Goal: Transaction & Acquisition: Purchase product/service

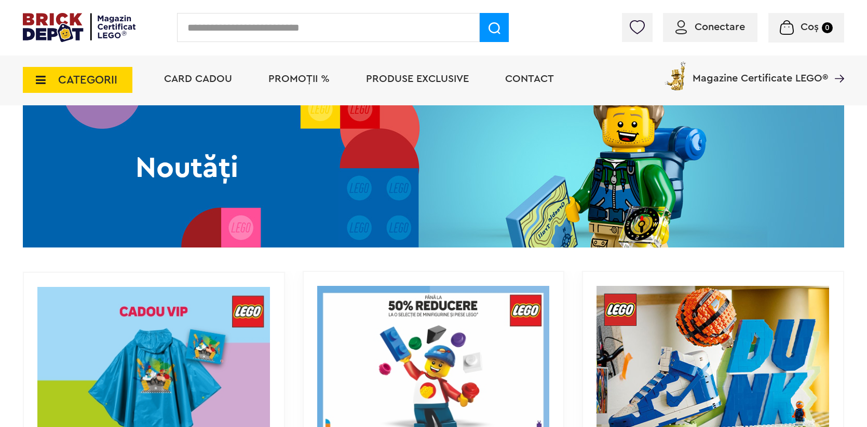
scroll to position [766, 0]
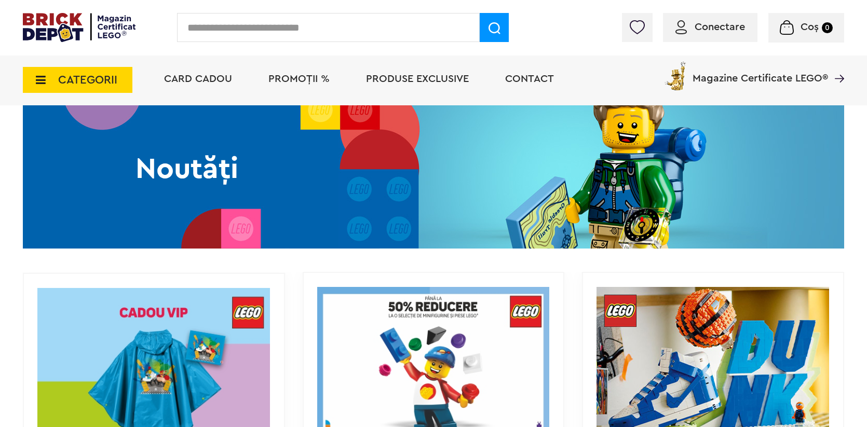
click at [282, 83] on span "PROMOȚII %" at bounding box center [298, 79] width 61 height 10
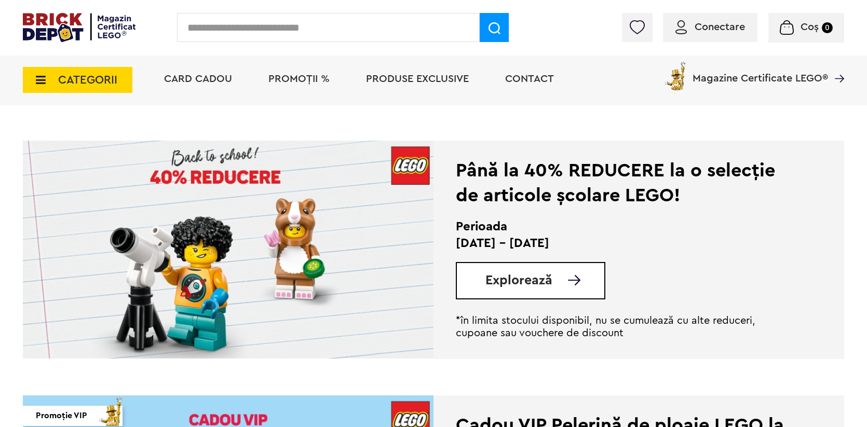
click at [540, 282] on span "Explorează" at bounding box center [518, 280] width 67 height 13
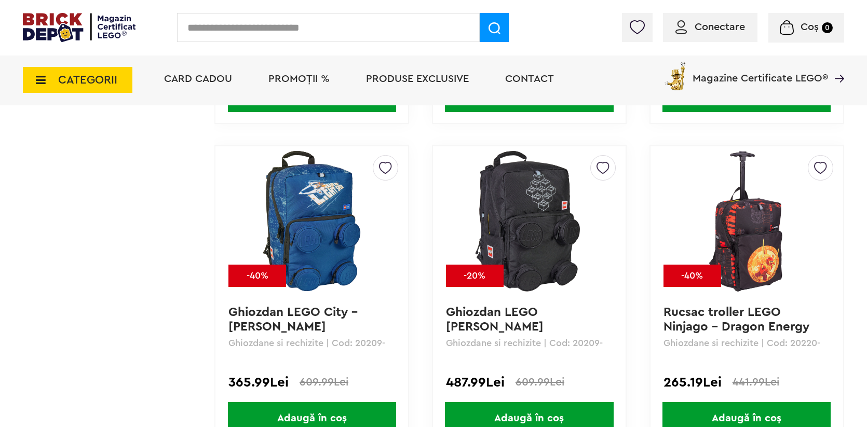
scroll to position [1308, 0]
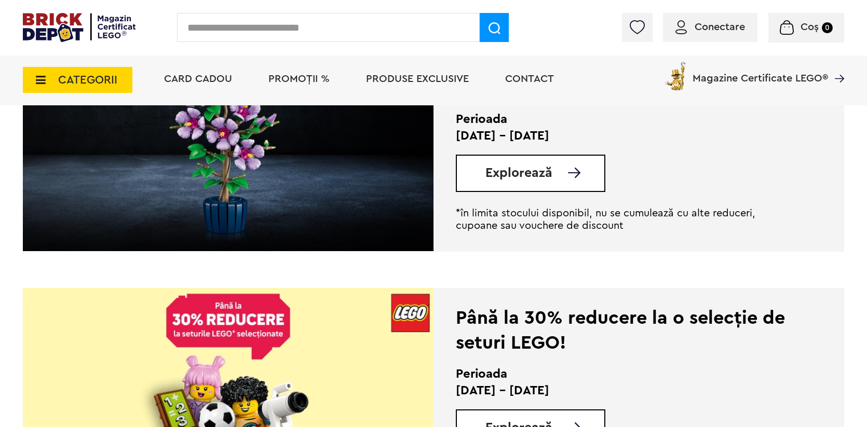
scroll to position [836, 0]
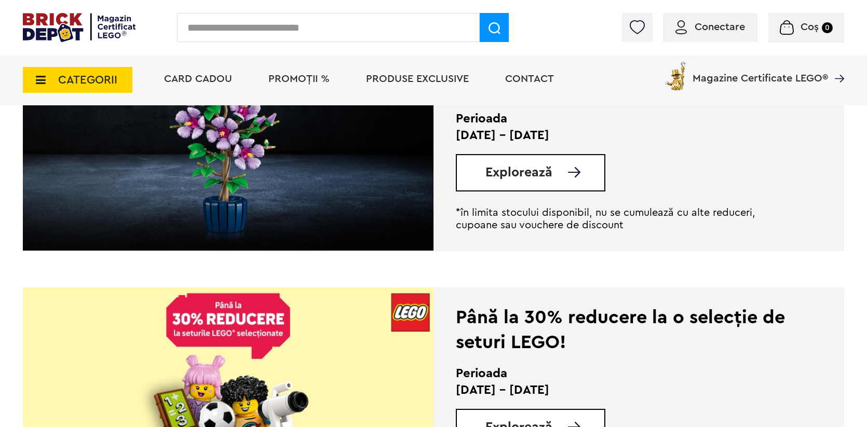
click at [482, 163] on div "Explorează" at bounding box center [530, 172] width 149 height 37
click at [509, 171] on span "Explorează" at bounding box center [518, 172] width 67 height 13
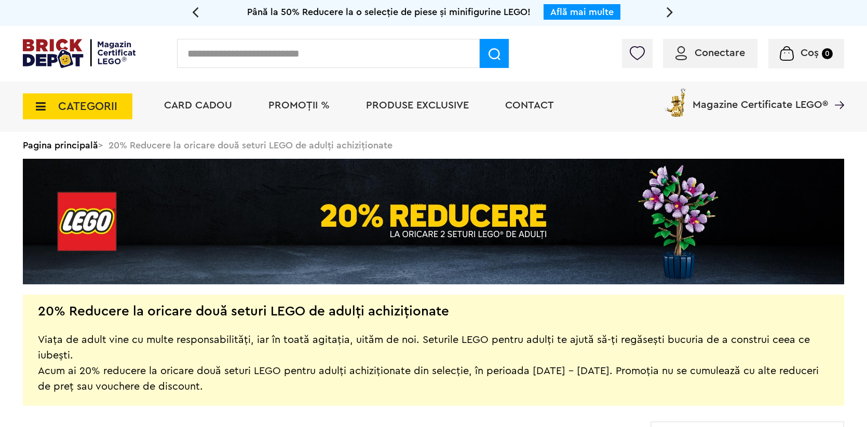
click at [699, 54] on span "Conectare" at bounding box center [719, 53] width 50 height 10
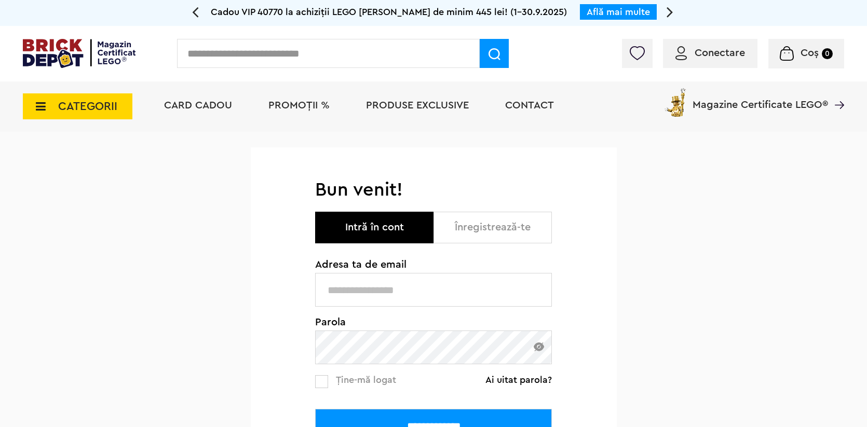
type input "**********"
click at [440, 293] on input "**********" at bounding box center [433, 290] width 237 height 34
click at [417, 415] on input "**********" at bounding box center [433, 426] width 237 height 34
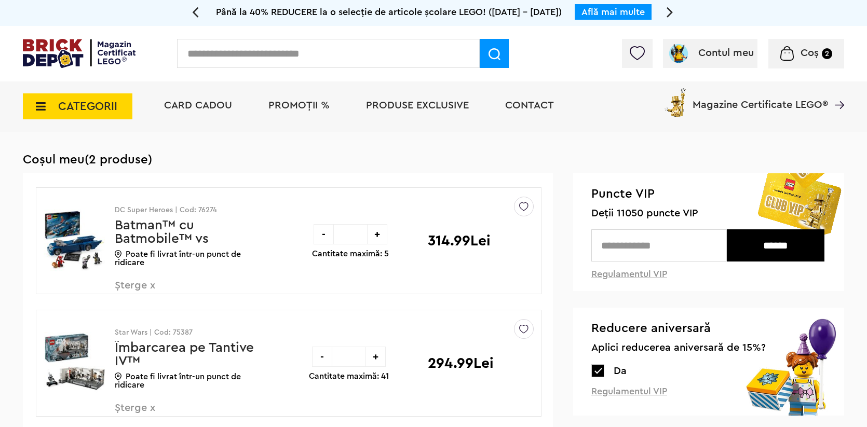
click at [304, 104] on span "PROMOȚII %" at bounding box center [298, 105] width 61 height 10
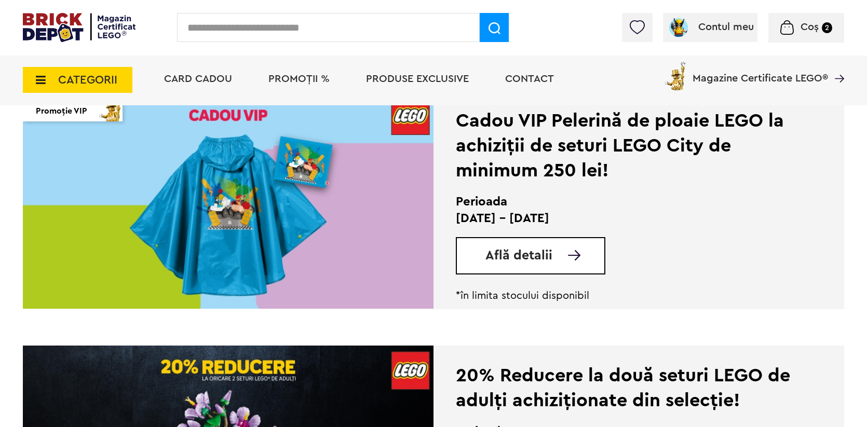
scroll to position [539, 0]
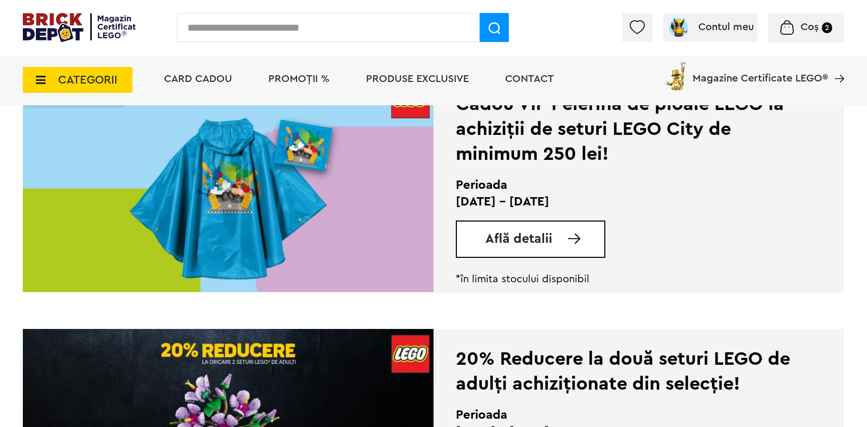
click at [506, 240] on span "Află detalii" at bounding box center [518, 239] width 67 height 13
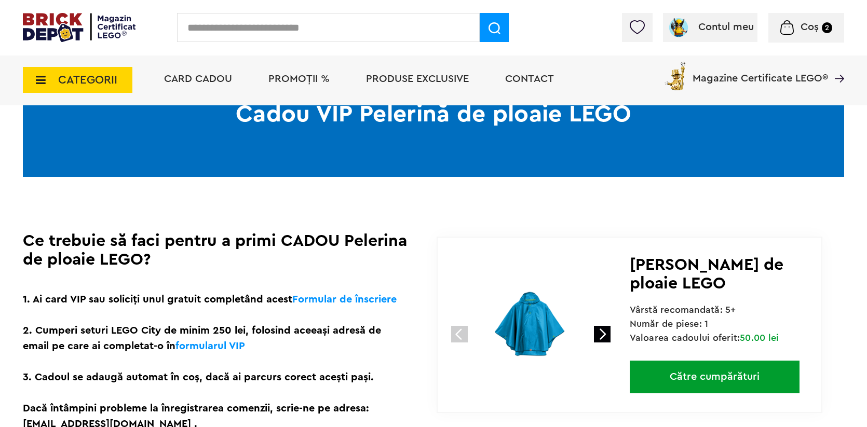
scroll to position [130, 0]
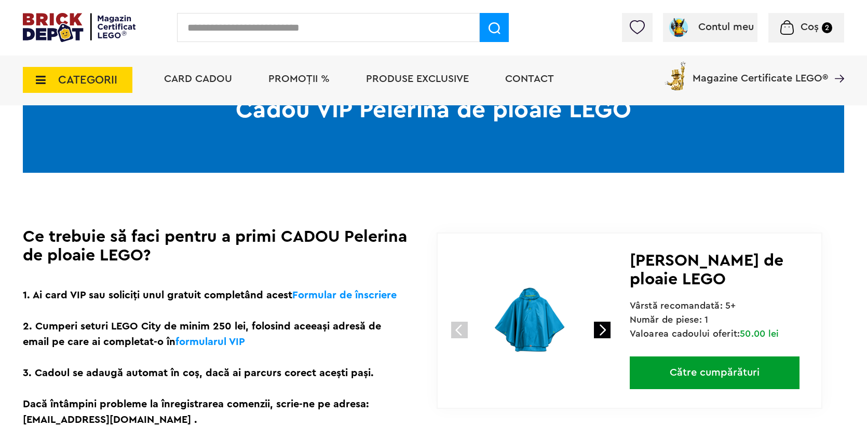
click at [602, 330] on link at bounding box center [602, 330] width 17 height 17
click at [601, 329] on link at bounding box center [602, 330] width 17 height 17
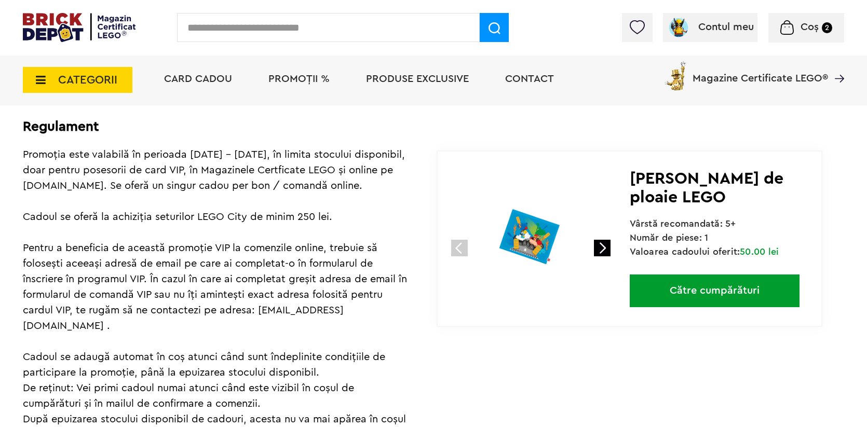
scroll to position [491, 0]
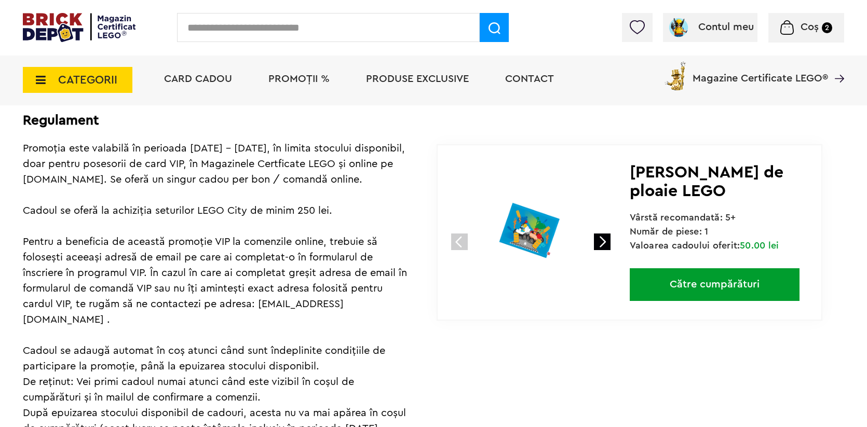
click at [602, 240] on link at bounding box center [602, 242] width 17 height 17
click at [458, 240] on link at bounding box center [459, 242] width 17 height 17
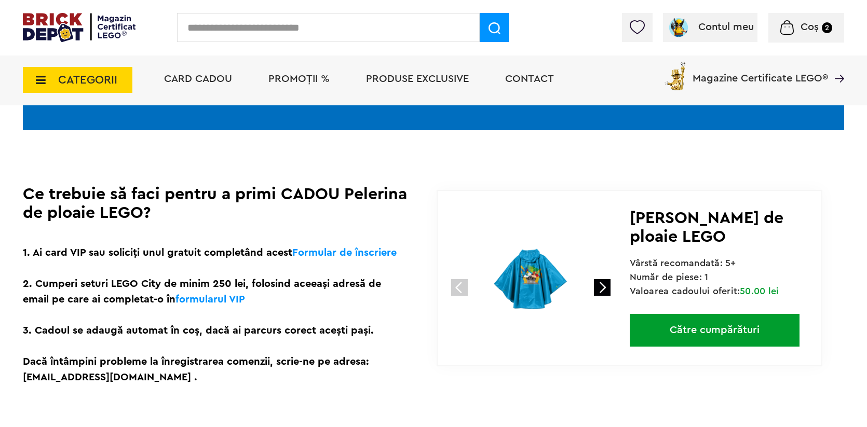
scroll to position [201, 0]
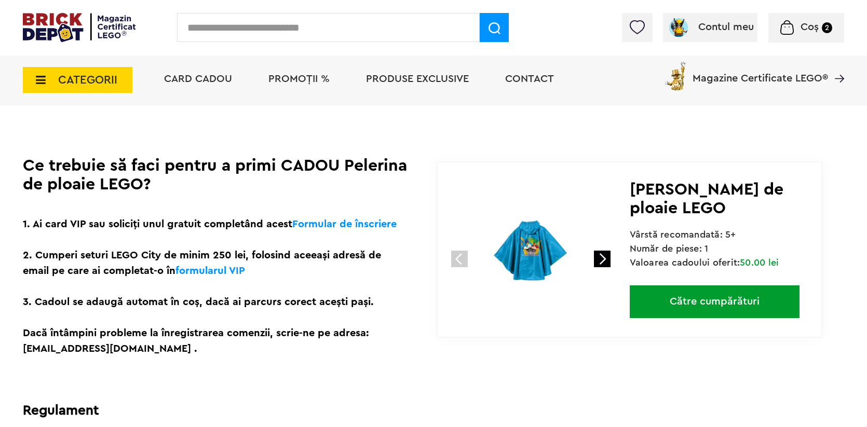
click at [468, 253] on img at bounding box center [530, 250] width 139 height 139
click at [596, 258] on link at bounding box center [602, 259] width 17 height 17
click at [74, 31] on img at bounding box center [79, 27] width 113 height 29
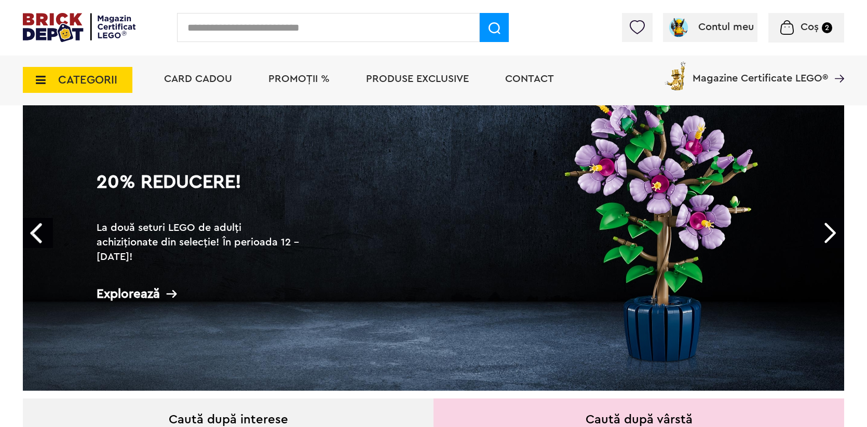
scroll to position [83, 0]
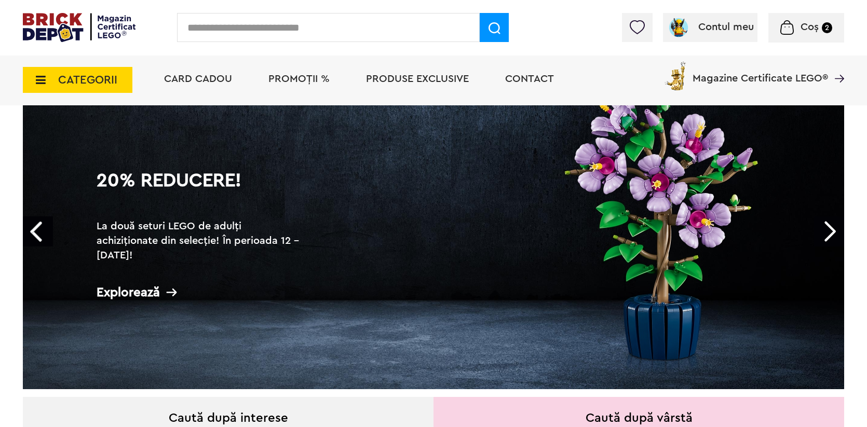
click at [130, 293] on div "Explorează" at bounding box center [201, 292] width 208 height 13
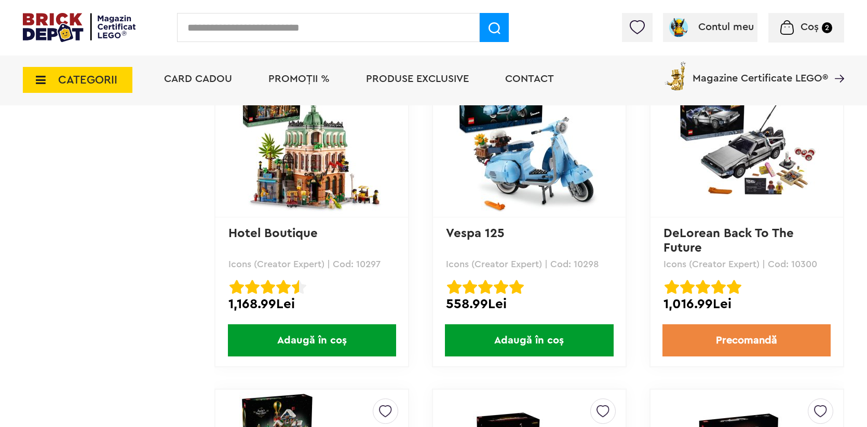
scroll to position [5908, 0]
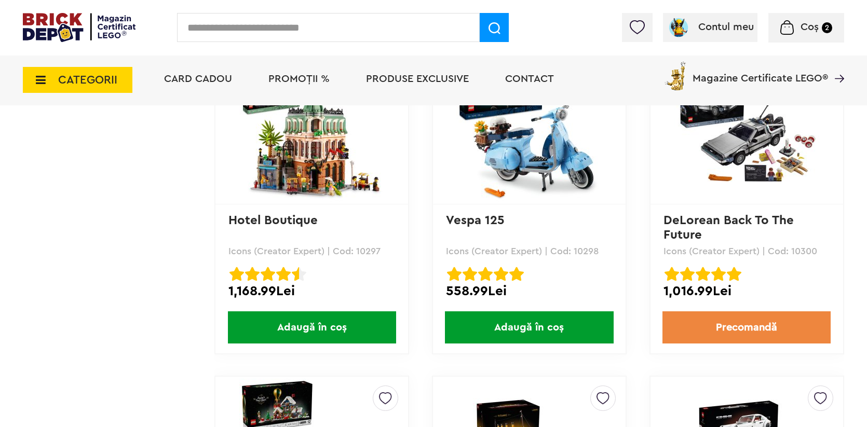
click at [353, 172] on img at bounding box center [311, 129] width 145 height 145
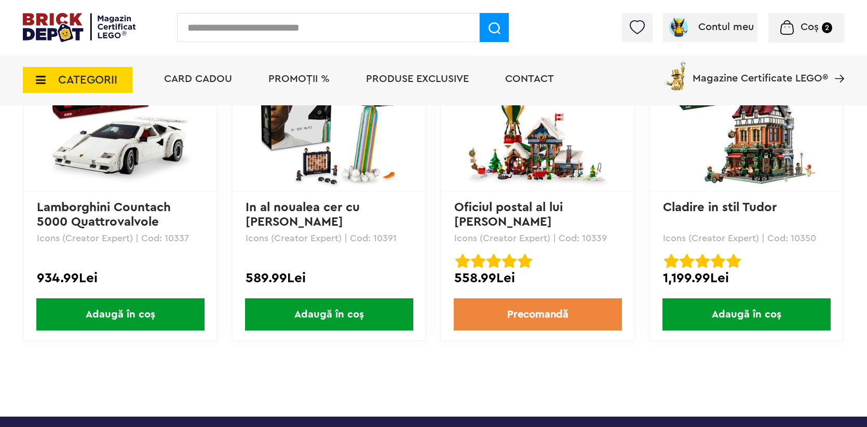
scroll to position [2915, 0]
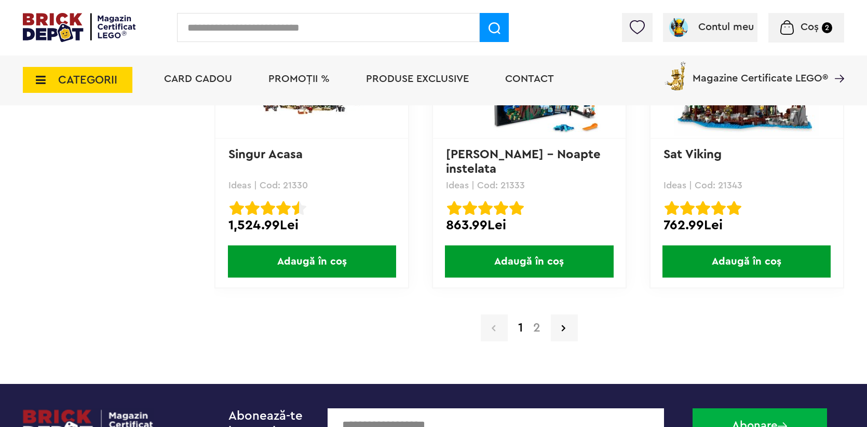
scroll to position [10138, 0]
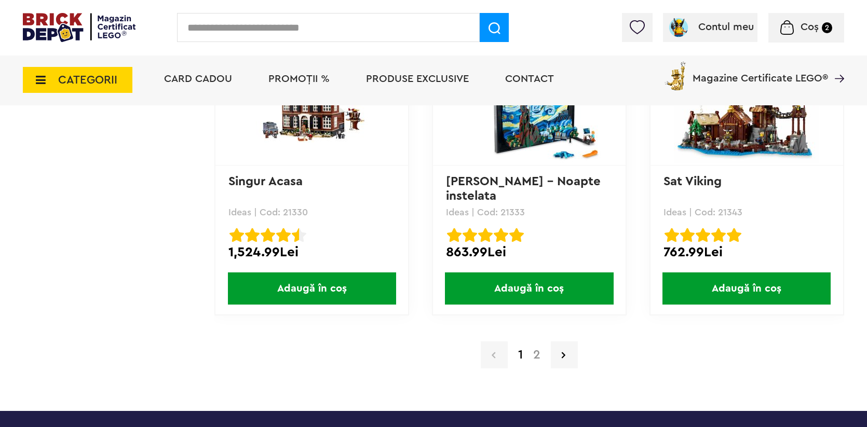
click at [534, 346] on div "1 2" at bounding box center [529, 355] width 630 height 27
click at [534, 351] on link "2" at bounding box center [537, 355] width 18 height 12
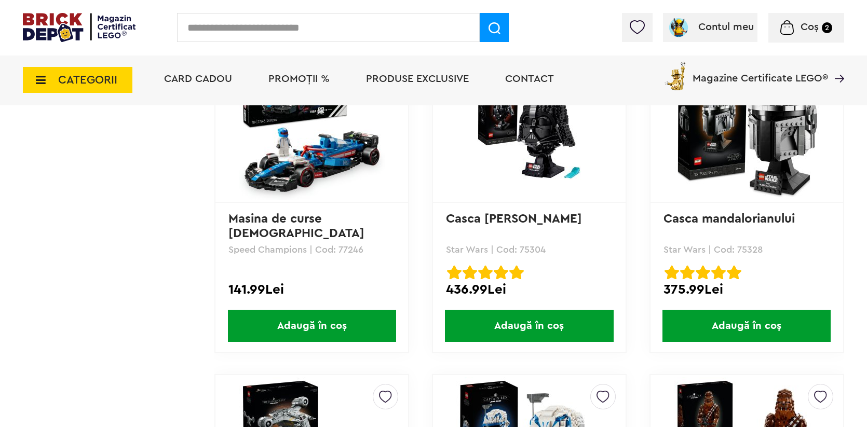
scroll to position [3338, 0]
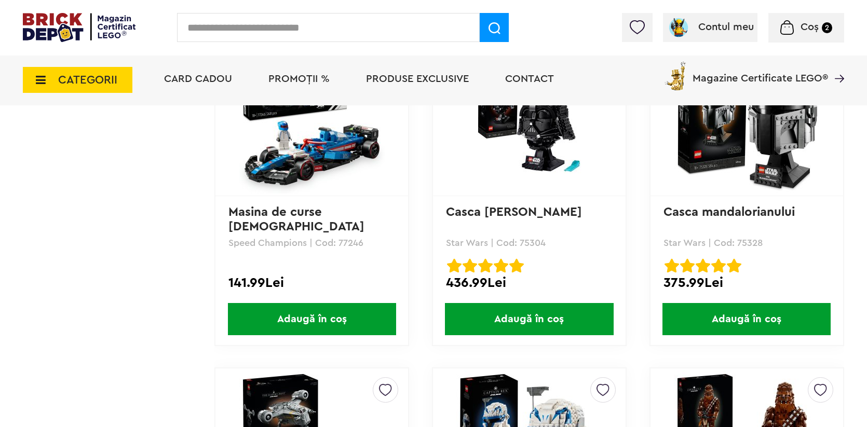
click at [83, 12] on div "Contul meu Contul meu Comenzile mele Date personale Adrese Parolă Listă dorințe…" at bounding box center [433, 28] width 867 height 56
click at [301, 71] on li "PROMOȚII %" at bounding box center [299, 80] width 82 height 50
click at [301, 80] on span "PROMOȚII %" at bounding box center [298, 79] width 61 height 10
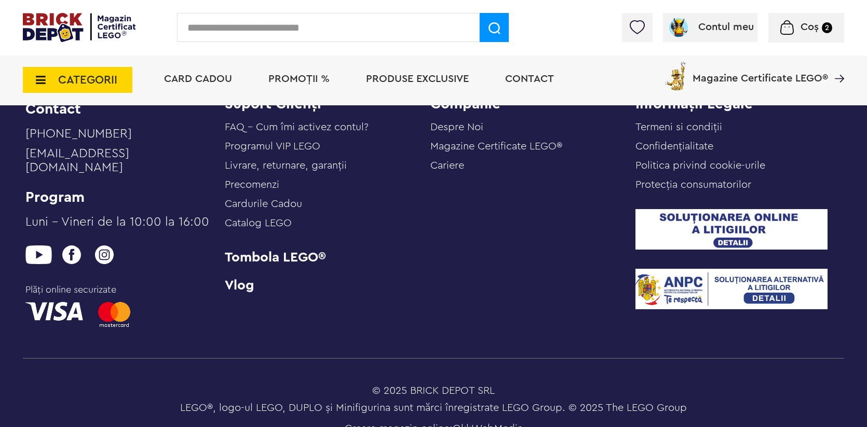
scroll to position [3017, 0]
